Goal: Task Accomplishment & Management: Use online tool/utility

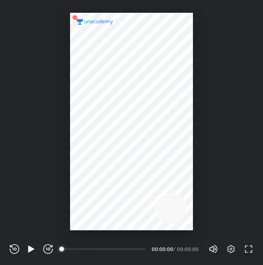
scroll to position [265, 262]
click at [230, 247] on icon "button" at bounding box center [231, 250] width 10 height 10
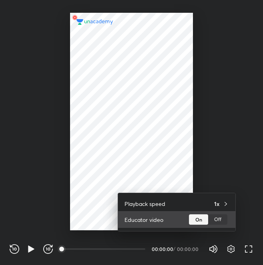
click at [223, 219] on div "Off" at bounding box center [217, 220] width 19 height 10
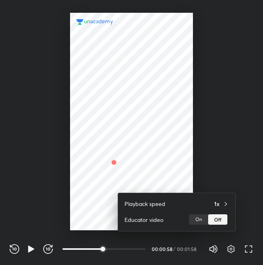
click at [29, 248] on div at bounding box center [131, 132] width 263 height 265
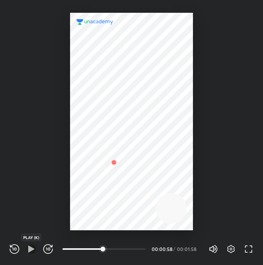
click at [32, 254] on icon "button" at bounding box center [31, 250] width 10 height 10
click at [13, 248] on icon "button" at bounding box center [12, 249] width 1 height 3
click at [231, 252] on icon "button" at bounding box center [231, 250] width 10 height 10
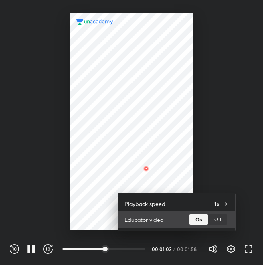
click at [216, 218] on div "Off" at bounding box center [217, 220] width 19 height 10
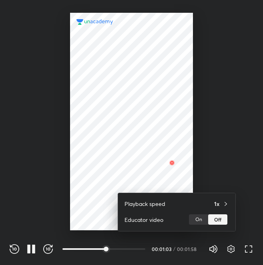
click at [227, 153] on div at bounding box center [131, 132] width 263 height 265
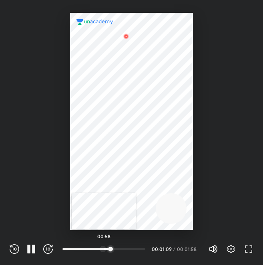
click at [104, 249] on div at bounding box center [103, 249] width 6 height 6
click at [232, 249] on icon "button" at bounding box center [231, 250] width 10 height 10
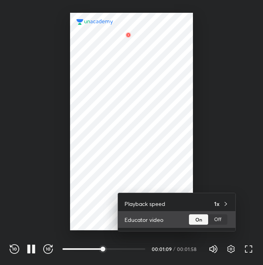
click at [215, 220] on div "Off" at bounding box center [217, 220] width 19 height 10
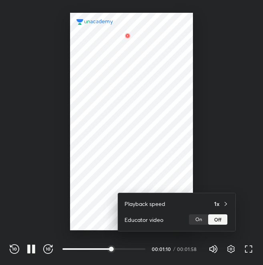
click at [245, 165] on div at bounding box center [131, 132] width 263 height 265
